Goal: Information Seeking & Learning: Compare options

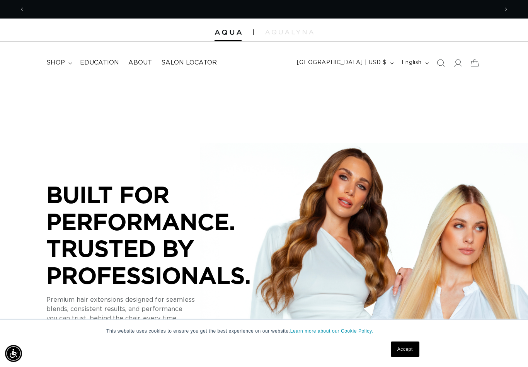
scroll to position [0, 473]
click at [62, 55] on summary "shop" at bounding box center [59, 62] width 34 height 17
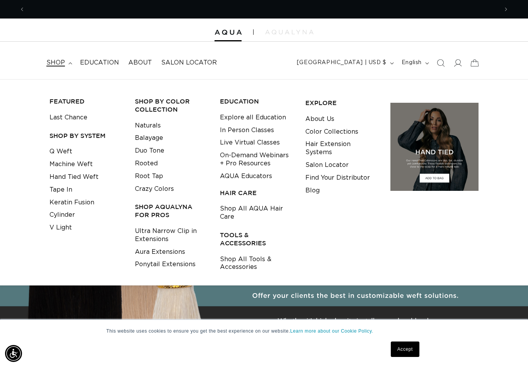
scroll to position [0, 947]
click at [55, 188] on link "Tape In" at bounding box center [61, 190] width 23 height 13
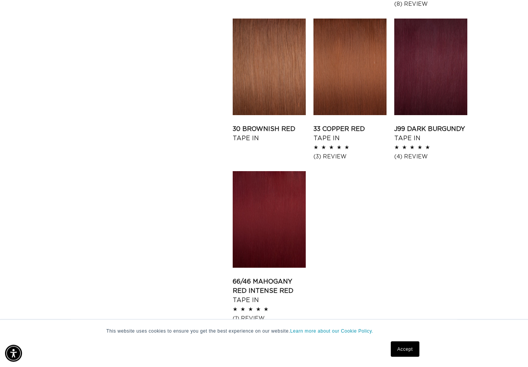
scroll to position [1016, 0]
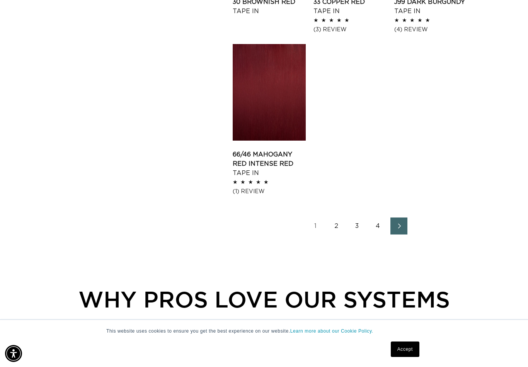
click at [394, 235] on link "Next page" at bounding box center [399, 226] width 17 height 17
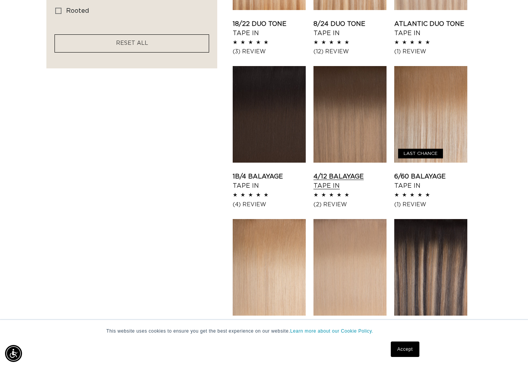
click at [345, 172] on link "4/12 Balayage Tape In" at bounding box center [350, 181] width 73 height 19
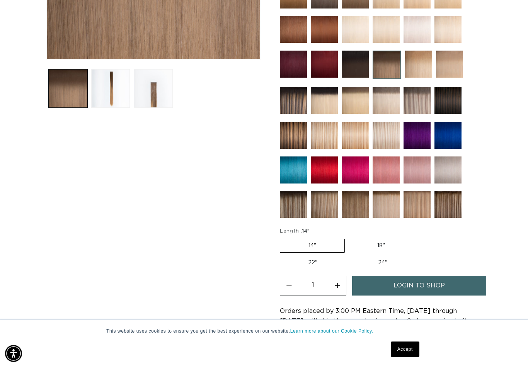
scroll to position [258, 0]
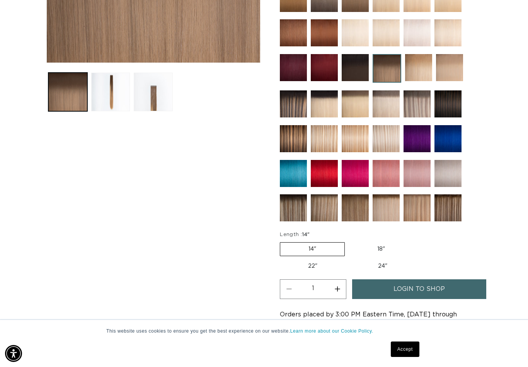
click at [290, 214] on img at bounding box center [293, 208] width 27 height 27
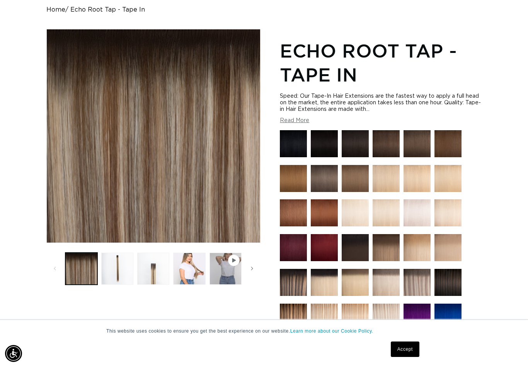
scroll to position [0, 473]
click at [413, 290] on img at bounding box center [417, 282] width 27 height 27
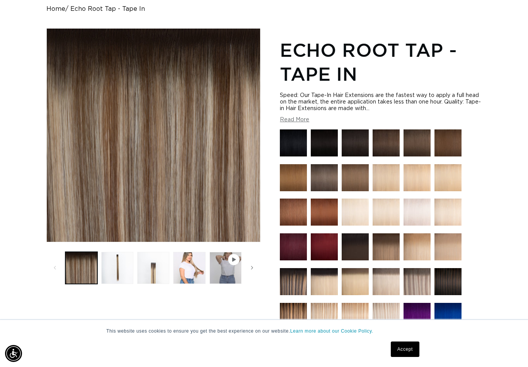
scroll to position [0, 947]
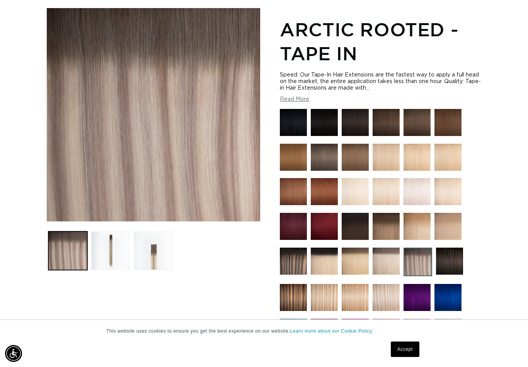
scroll to position [0, 947]
click at [416, 270] on img at bounding box center [418, 262] width 29 height 29
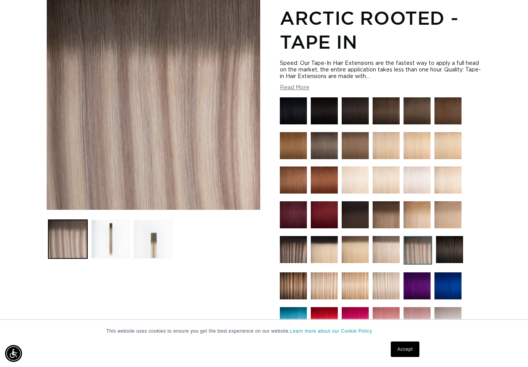
scroll to position [0, 473]
click at [388, 257] on img at bounding box center [386, 249] width 27 height 27
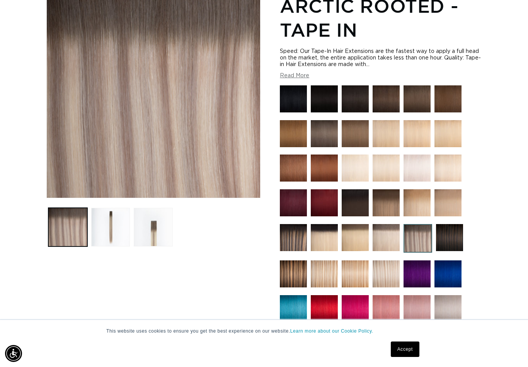
click at [398, 246] on img at bounding box center [386, 237] width 27 height 27
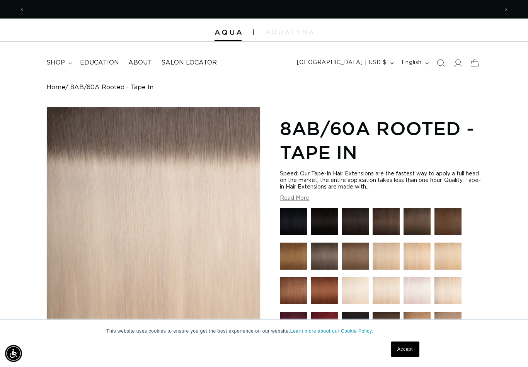
scroll to position [0, 473]
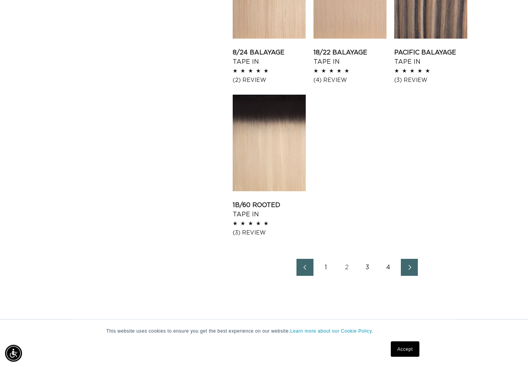
scroll to position [956, 0]
click at [418, 273] on link "Next page" at bounding box center [409, 267] width 17 height 17
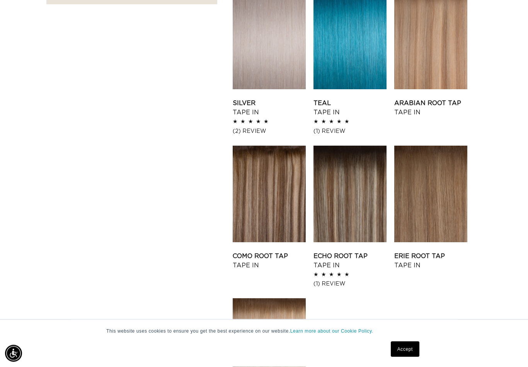
scroll to position [748, 0]
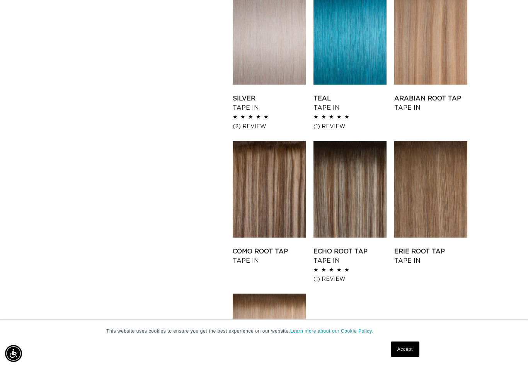
click at [225, 253] on div "Filter: Lengths (0) Lengths 14" 14" (35 products) 18" 18" (49 products) 22" 24"" at bounding box center [264, 0] width 528 height 942
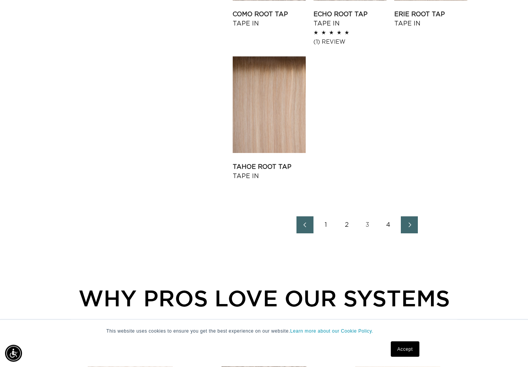
scroll to position [985, 0]
click at [413, 224] on icon "Next page" at bounding box center [410, 224] width 10 height 5
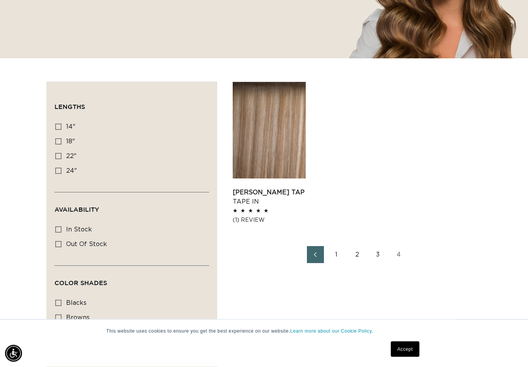
scroll to position [195, 0]
click at [255, 188] on link "Victoria Root Tap Tape In" at bounding box center [269, 197] width 73 height 19
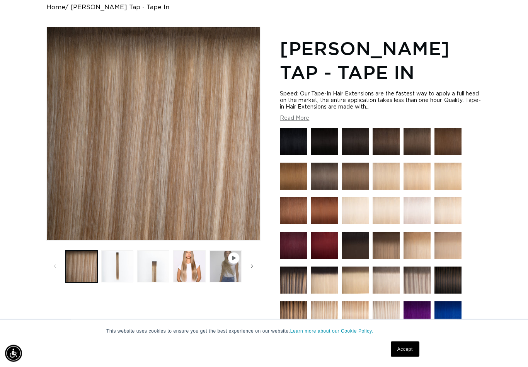
scroll to position [78, 0]
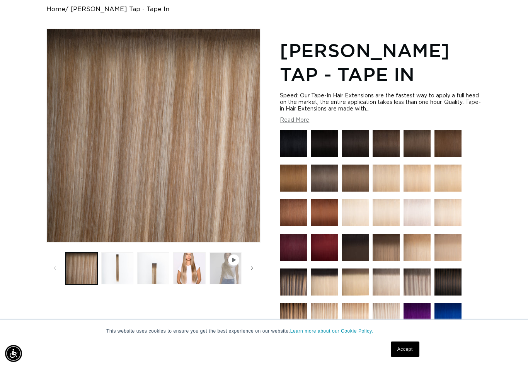
click at [230, 254] on button "Play video 1 in gallery view" at bounding box center [226, 269] width 32 height 32
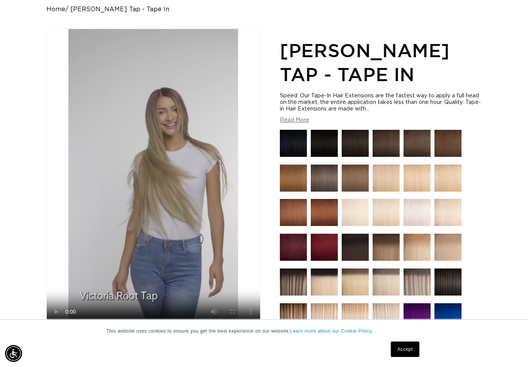
scroll to position [0, 947]
click at [159, 82] on video "Victoria Root Tap - Tape In" at bounding box center [153, 180] width 213 height 302
click at [139, 130] on video "Victoria Root Tap - Tape In" at bounding box center [153, 180] width 213 height 302
click at [419, 283] on img at bounding box center [417, 282] width 27 height 27
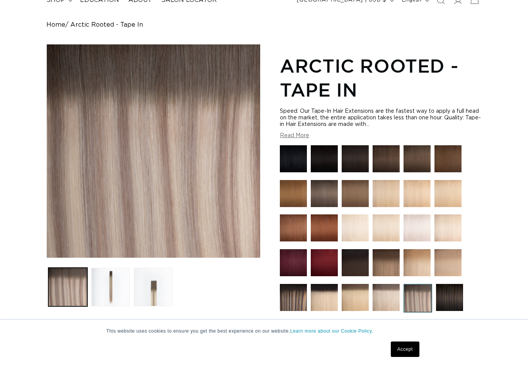
scroll to position [66, 0]
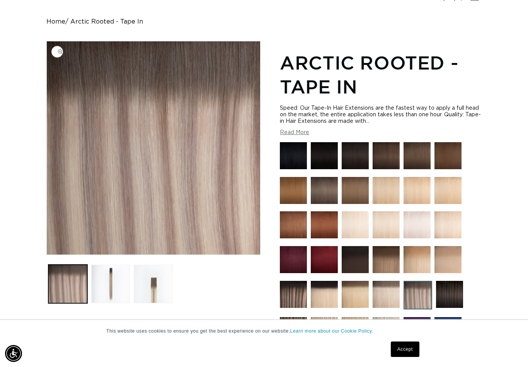
click at [47, 255] on button "Open media 1 in modal" at bounding box center [47, 255] width 0 height 0
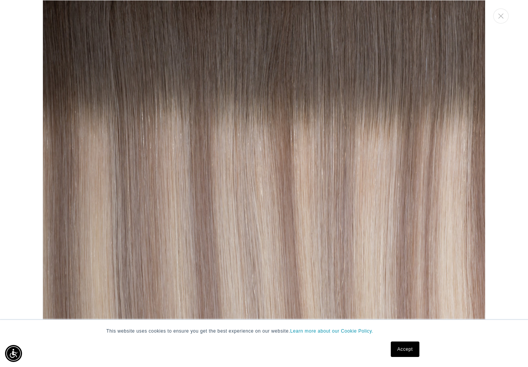
scroll to position [-5, 0]
